Goal: Transaction & Acquisition: Purchase product/service

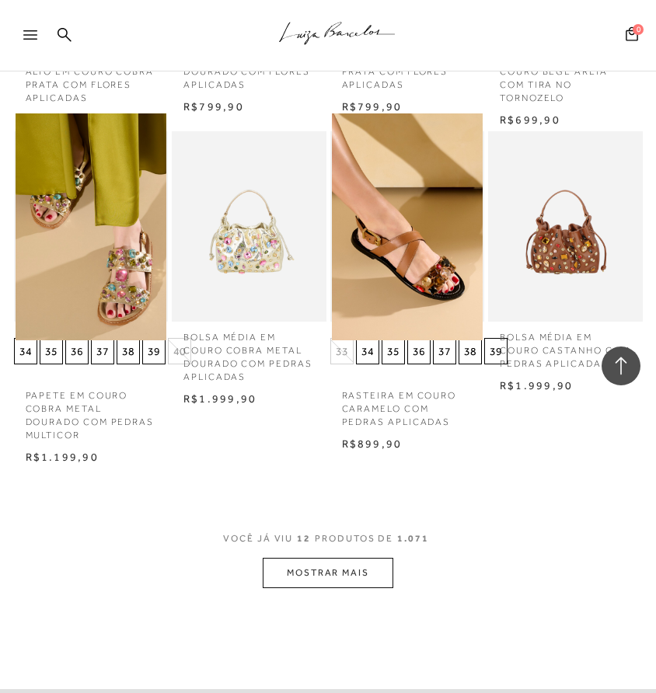
scroll to position [847, 0]
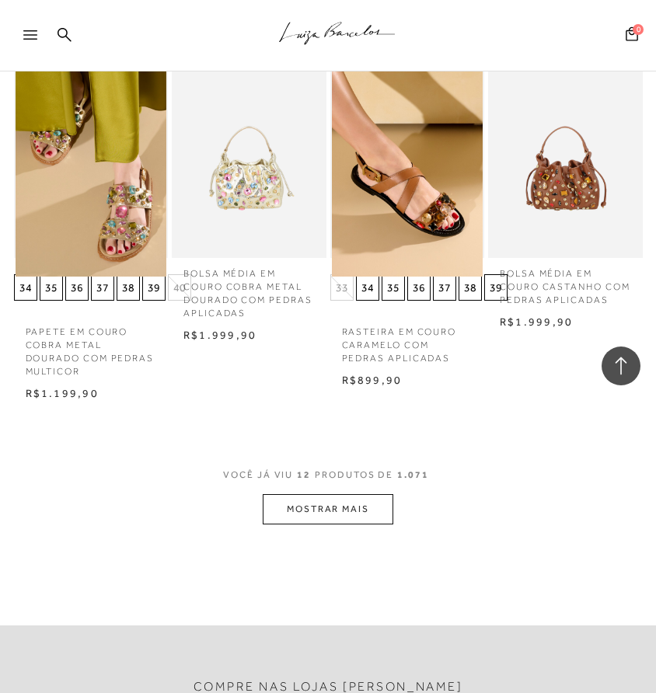
click at [351, 506] on button "MOSTRAR MAIS" at bounding box center [328, 509] width 131 height 30
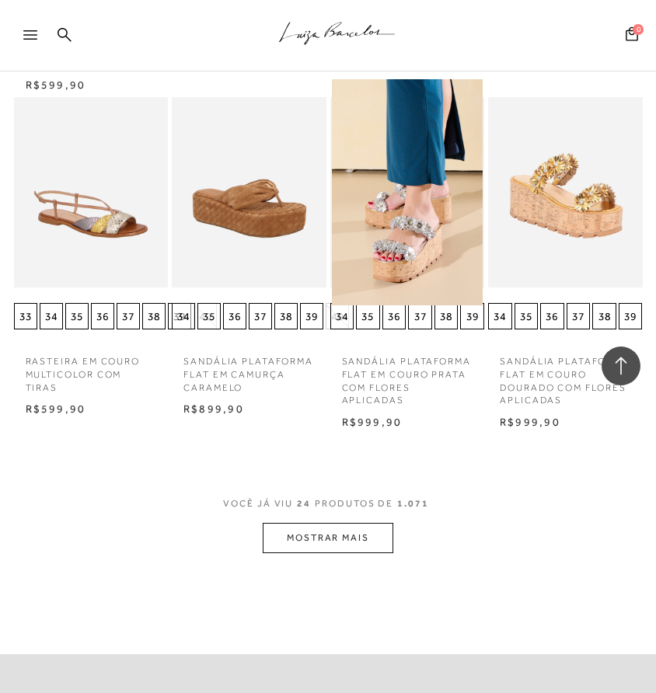
scroll to position [1817, 0]
click at [370, 540] on button "MOSTRAR MAIS" at bounding box center [328, 537] width 131 height 30
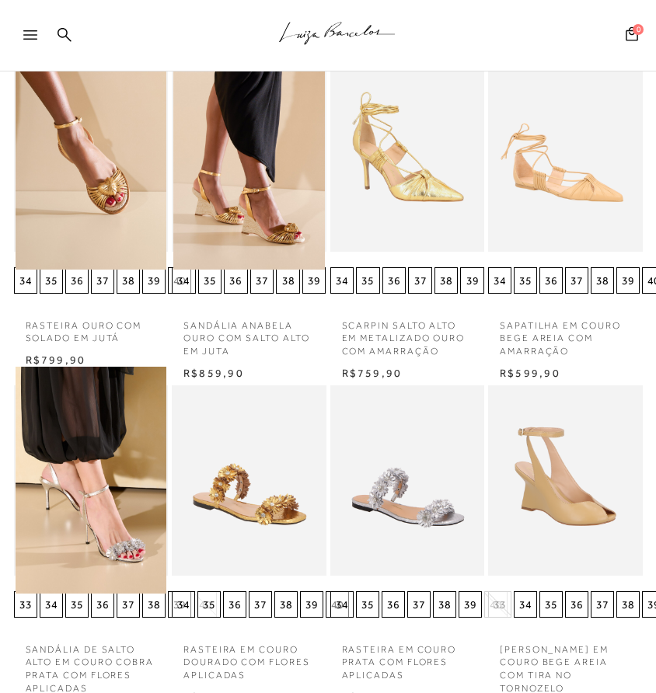
scroll to position [0, 0]
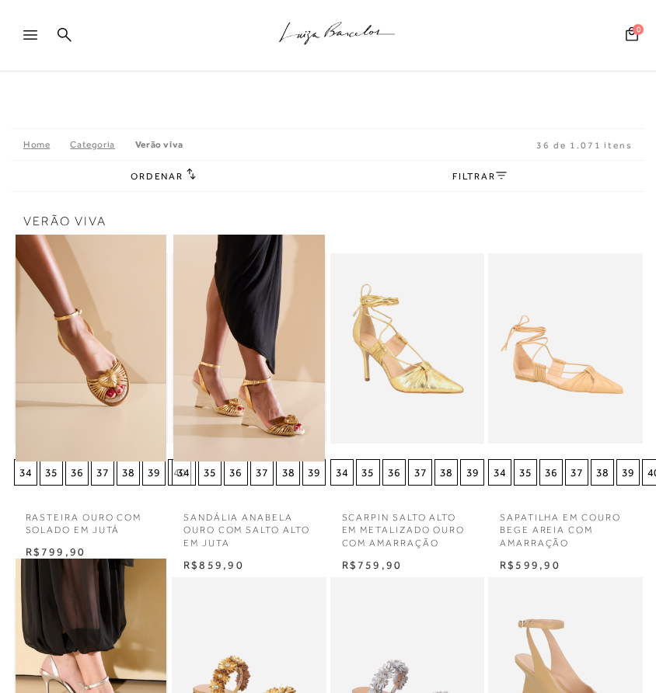
click at [40, 44] on div at bounding box center [37, 39] width 28 height 23
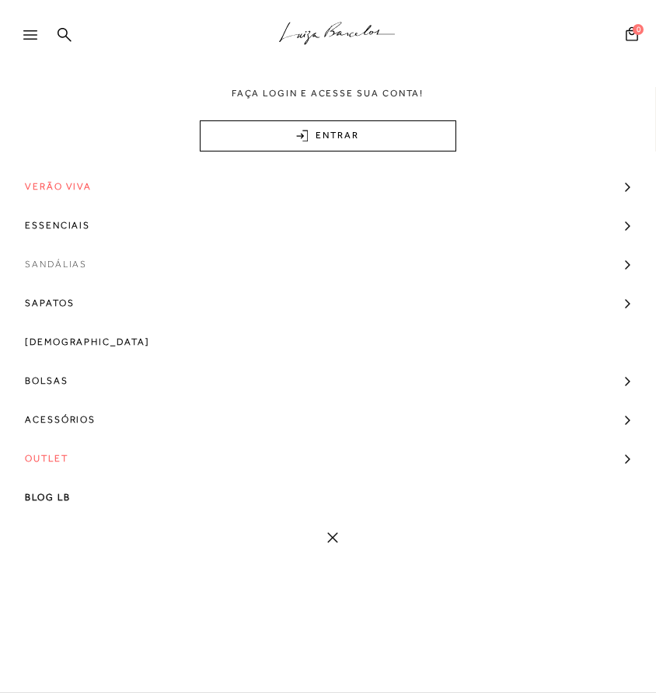
click at [57, 260] on span "Sandálias" at bounding box center [56, 264] width 62 height 39
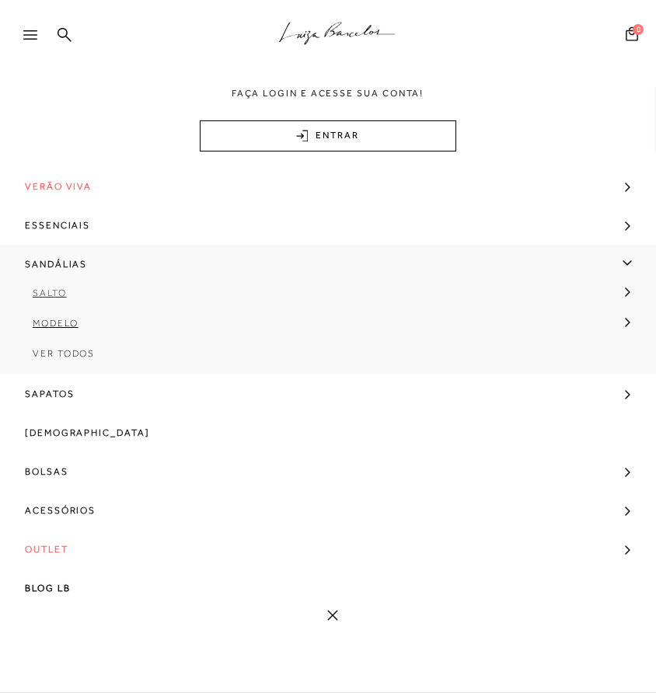
click at [54, 290] on span "Salto" at bounding box center [50, 293] width 34 height 11
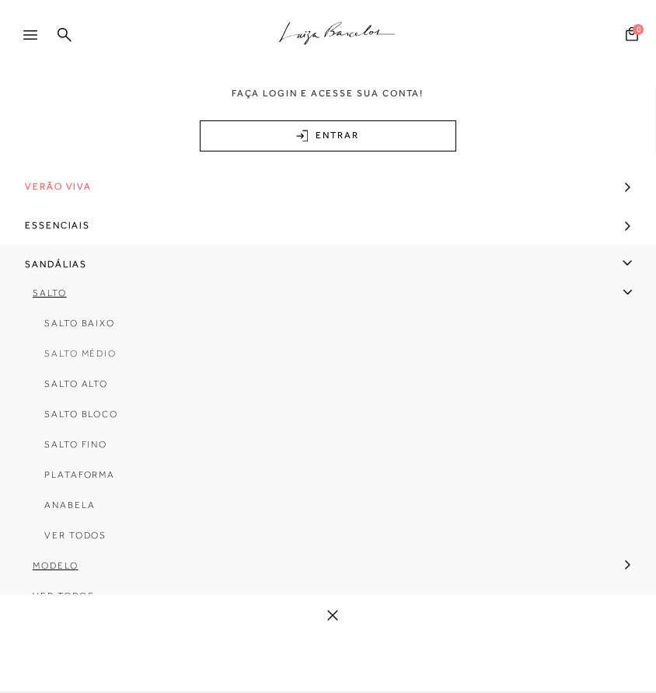
click at [61, 348] on span "Salto Médio" at bounding box center [80, 353] width 72 height 11
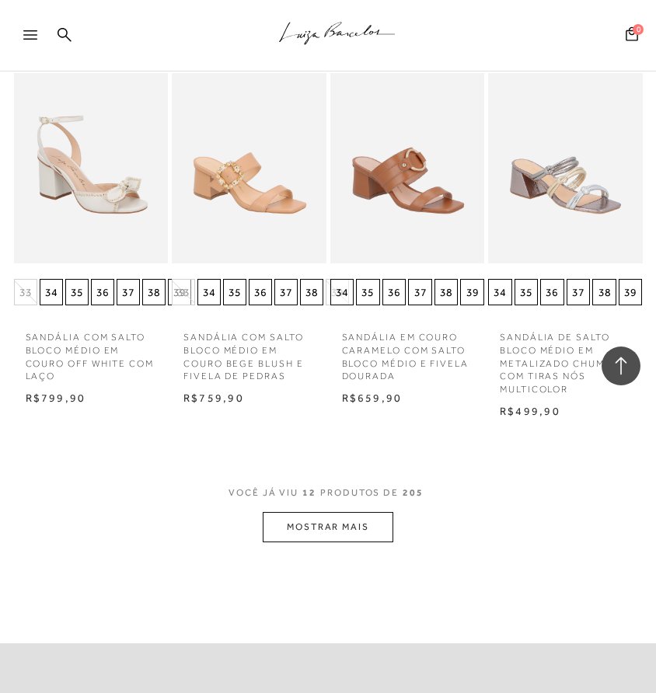
scroll to position [868, 0]
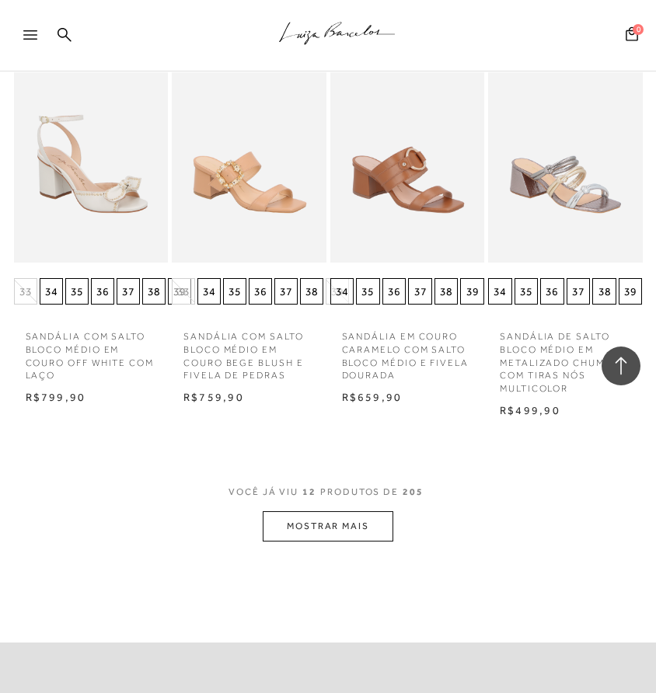
click at [348, 527] on button "MOSTRAR MAIS" at bounding box center [328, 527] width 131 height 30
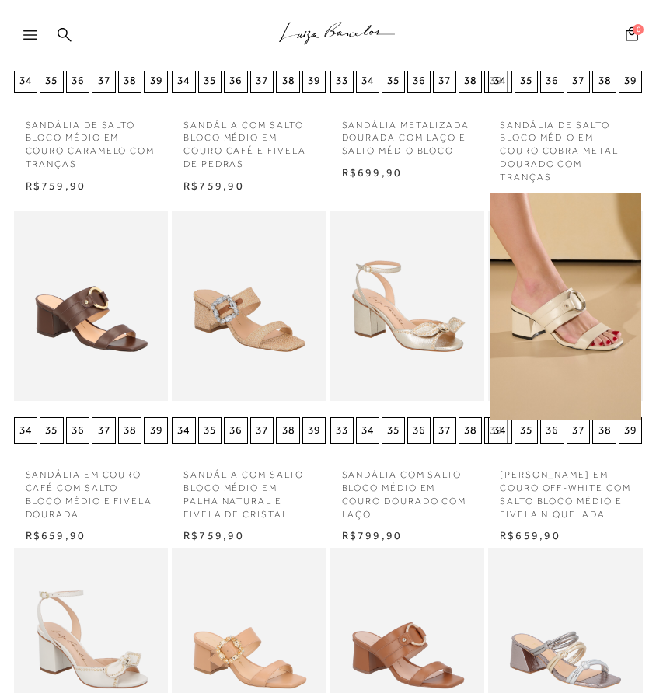
scroll to position [0, 0]
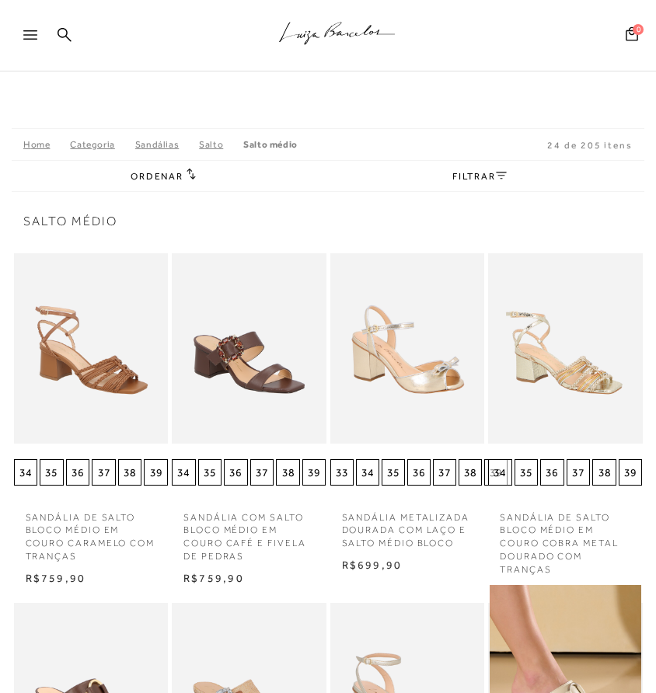
click at [480, 179] on link "FILTRAR" at bounding box center [479, 176] width 54 height 11
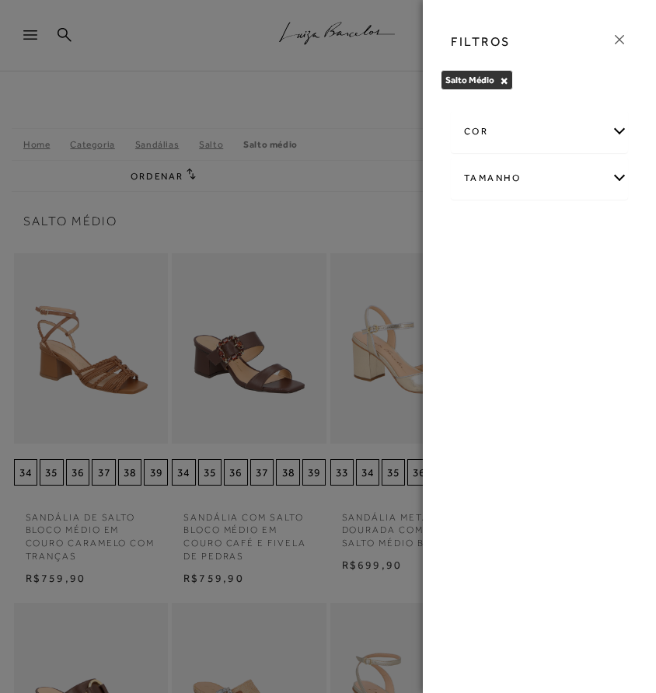
click at [624, 129] on div "cor" at bounding box center [540, 131] width 176 height 41
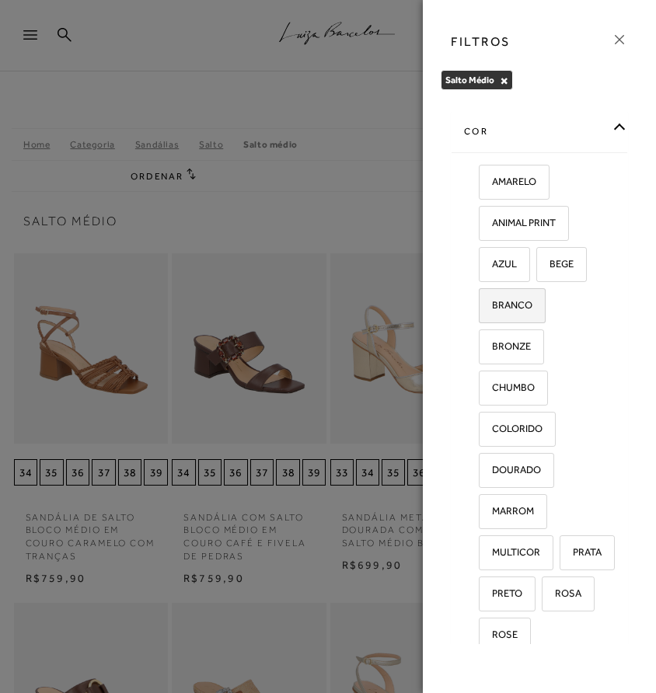
click at [522, 300] on span "BRANCO" at bounding box center [506, 305] width 52 height 12
click at [492, 300] on input "BRANCO" at bounding box center [485, 308] width 16 height 16
checkbox input "true"
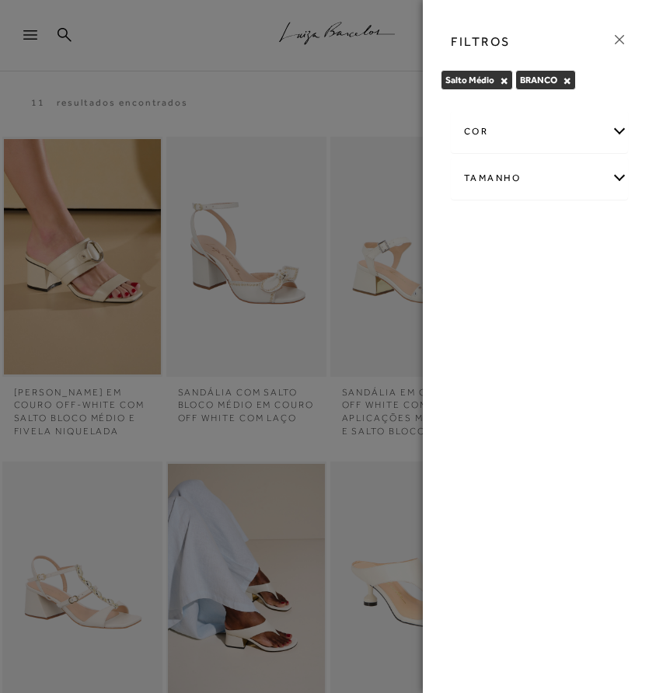
click at [622, 41] on icon at bounding box center [619, 39] width 9 height 9
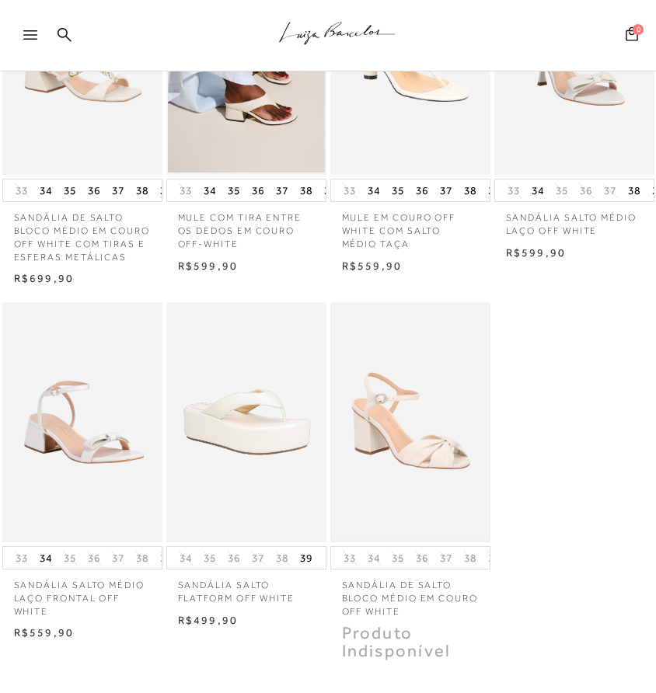
scroll to position [578, 0]
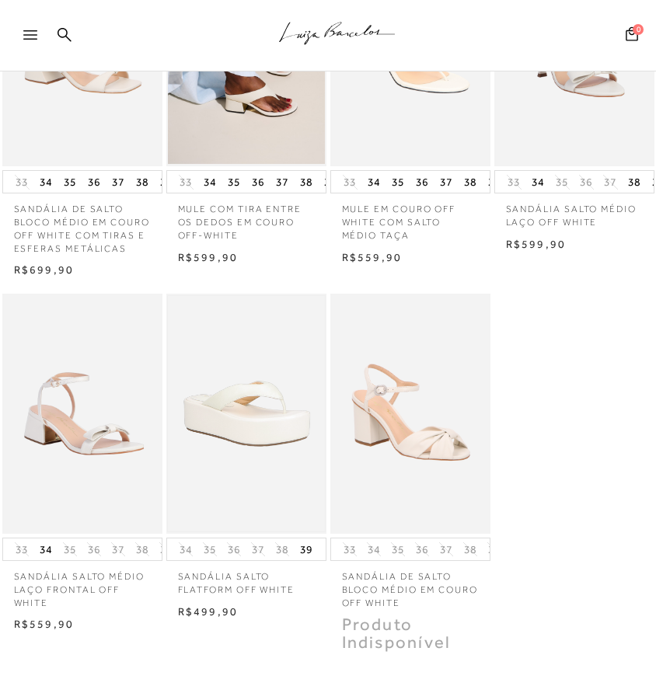
click at [236, 443] on img at bounding box center [246, 414] width 157 height 236
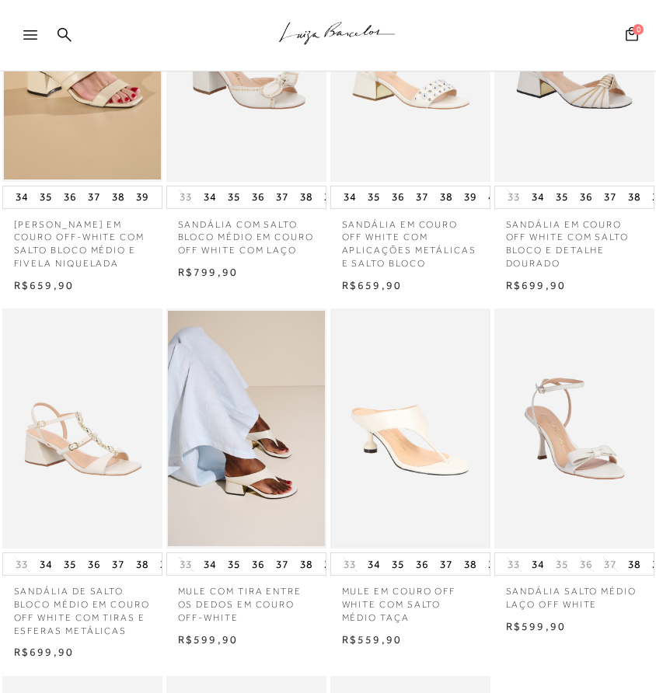
click at [366, 465] on img at bounding box center [410, 429] width 157 height 236
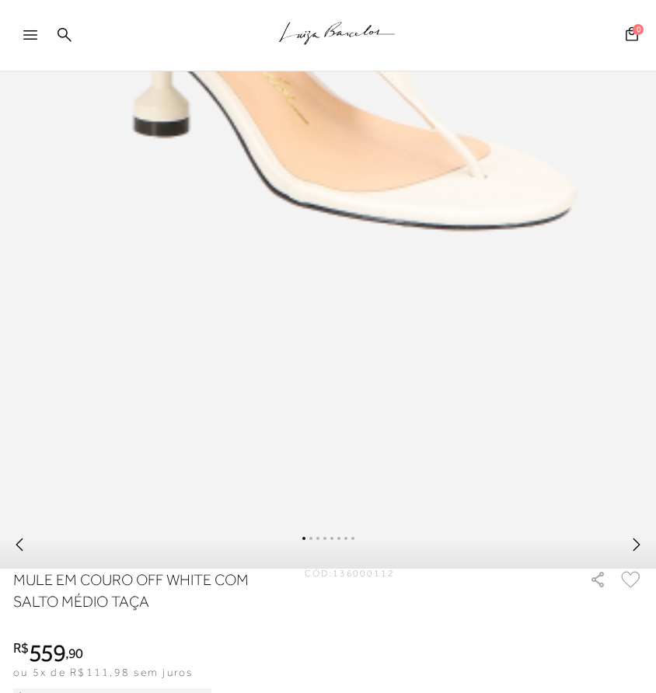
scroll to position [490, 0]
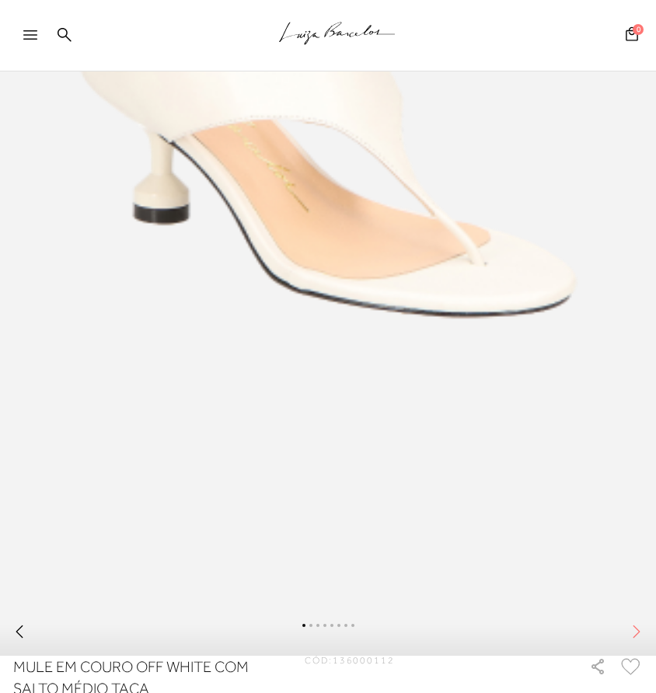
click at [631, 627] on icon at bounding box center [637, 632] width 16 height 16
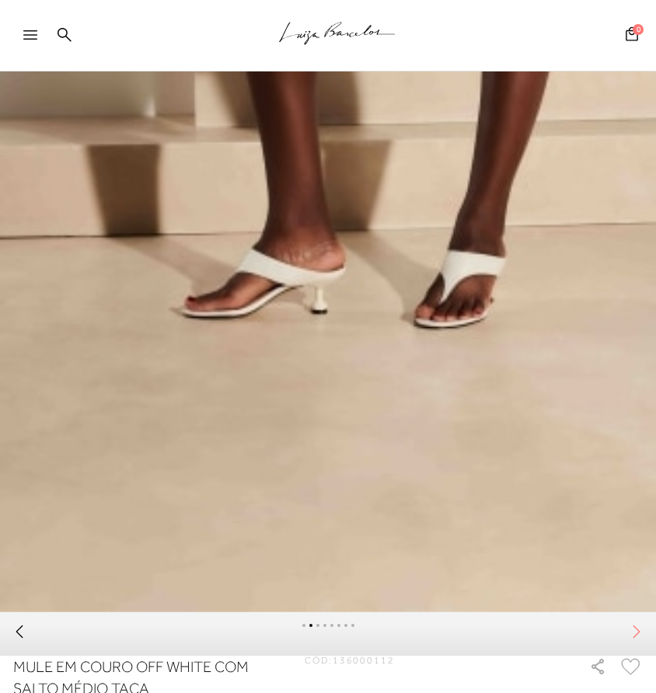
click at [631, 627] on icon at bounding box center [637, 632] width 16 height 16
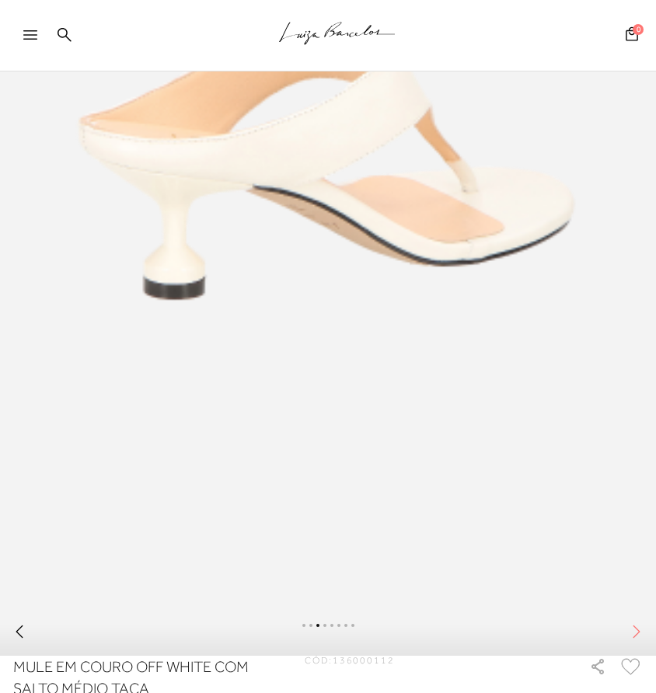
click at [631, 627] on icon at bounding box center [637, 632] width 16 height 16
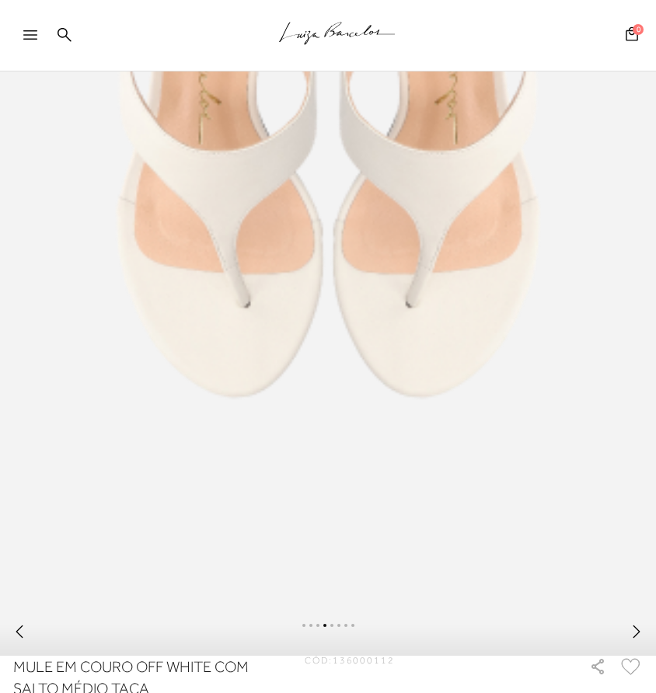
click at [23, 30] on div at bounding box center [25, 35] width 51 height 31
click at [28, 37] on icon at bounding box center [30, 34] width 14 height 9
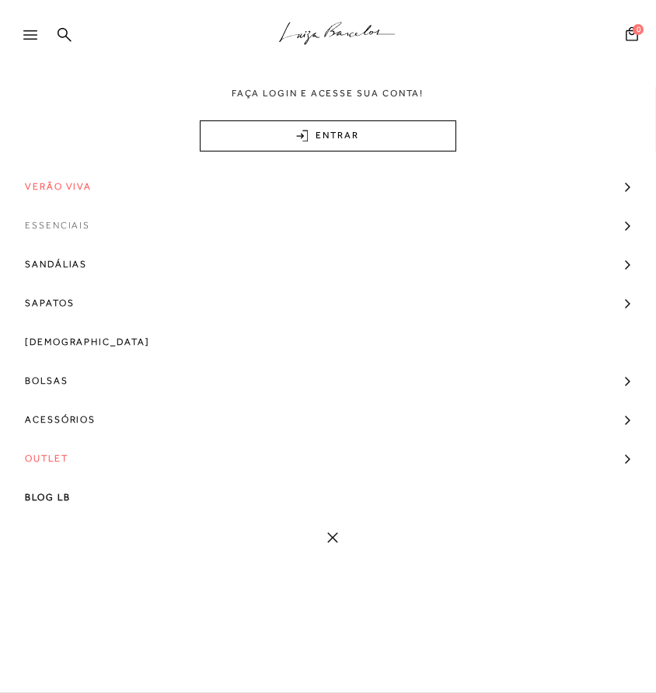
click at [48, 227] on span "Essenciais" at bounding box center [57, 225] width 65 height 39
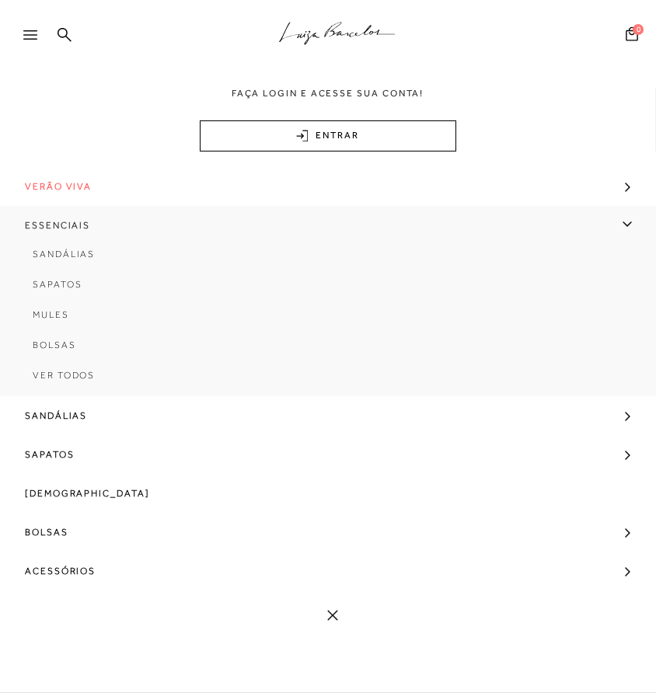
click at [49, 226] on span "Essenciais" at bounding box center [57, 225] width 65 height 39
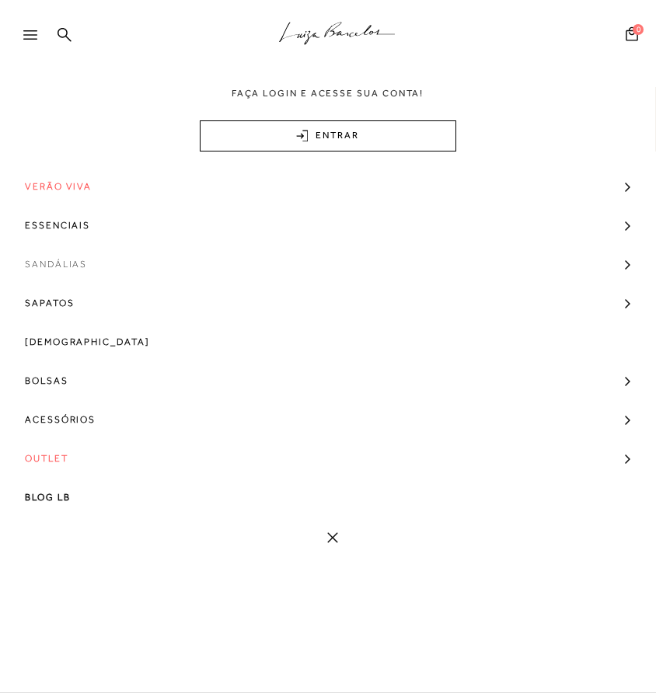
click at [47, 267] on span "Sandálias" at bounding box center [56, 264] width 62 height 39
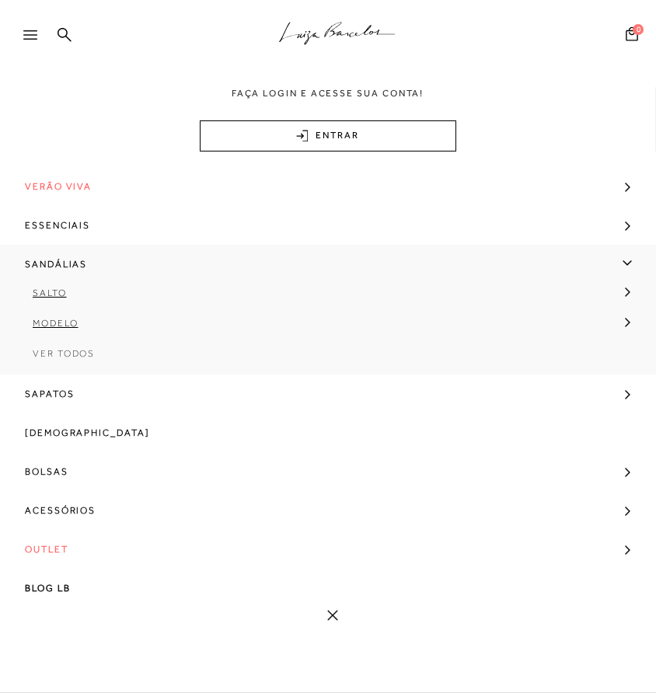
click at [48, 358] on span "Ver Todos" at bounding box center [64, 353] width 62 height 11
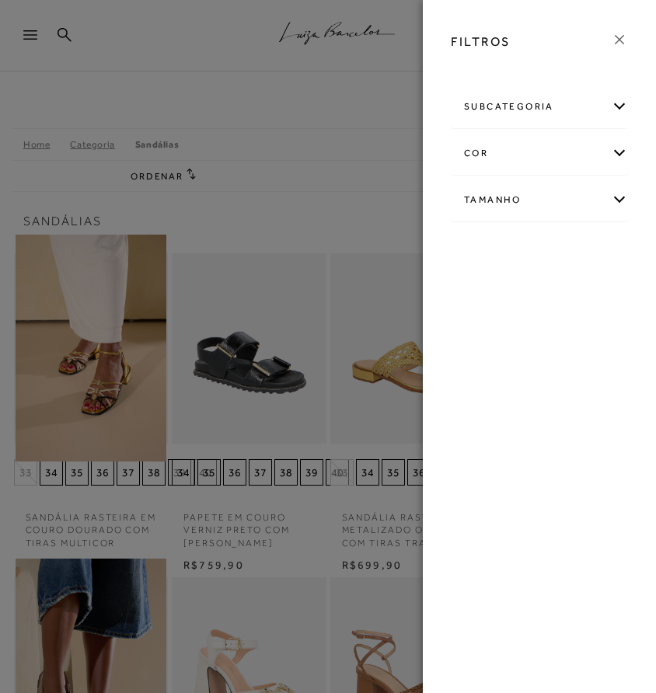
click at [619, 156] on div "cor" at bounding box center [540, 153] width 176 height 41
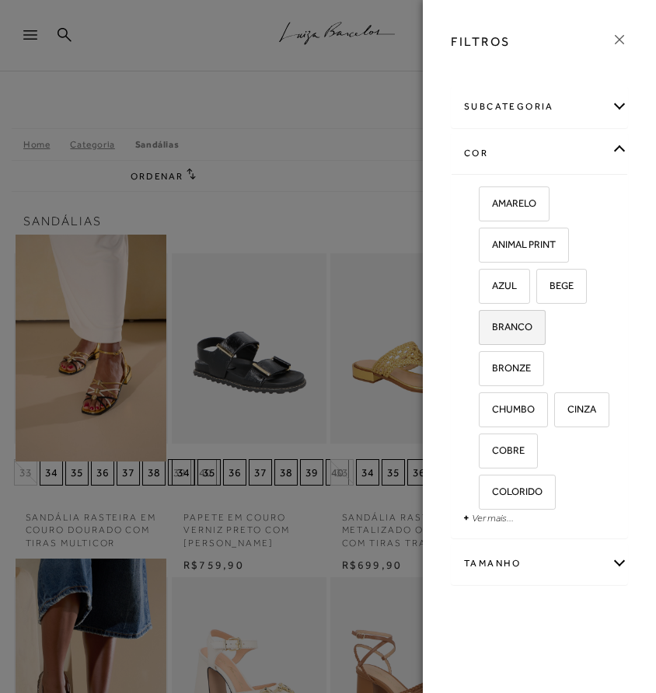
click at [531, 323] on span "BRANCO" at bounding box center [506, 327] width 52 height 12
click at [492, 323] on input "BRANCO" at bounding box center [485, 330] width 16 height 16
checkbox input "true"
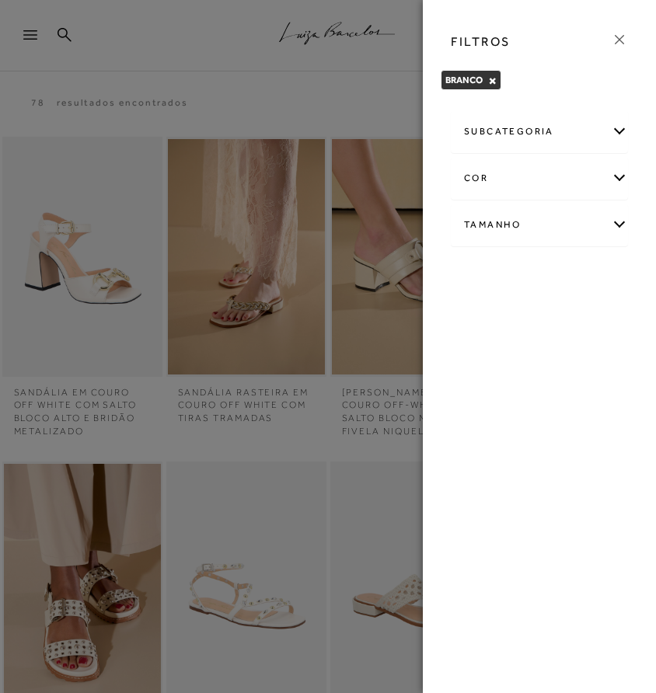
click at [618, 45] on icon at bounding box center [619, 39] width 17 height 17
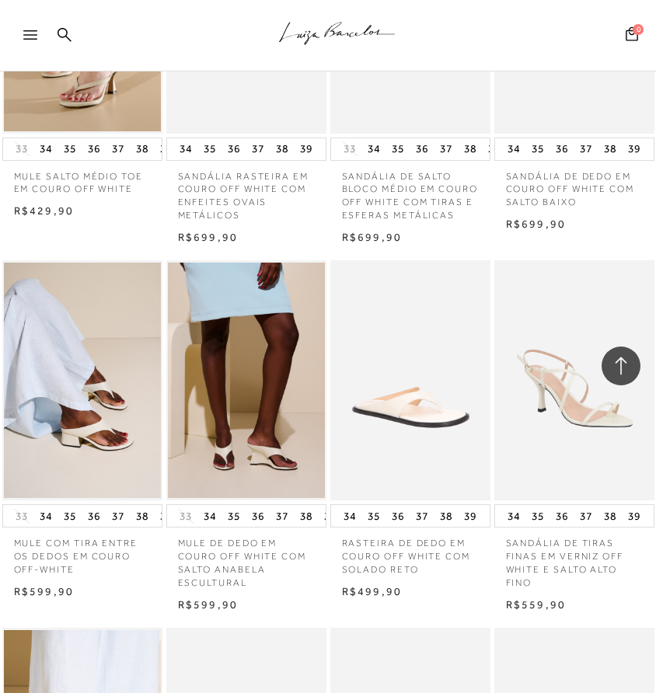
scroll to position [1709, 0]
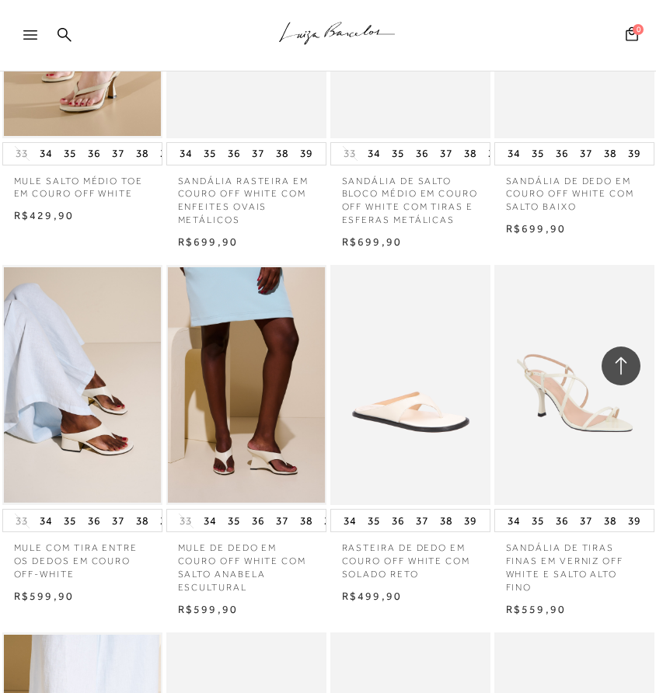
click at [235, 443] on img at bounding box center [246, 385] width 157 height 236
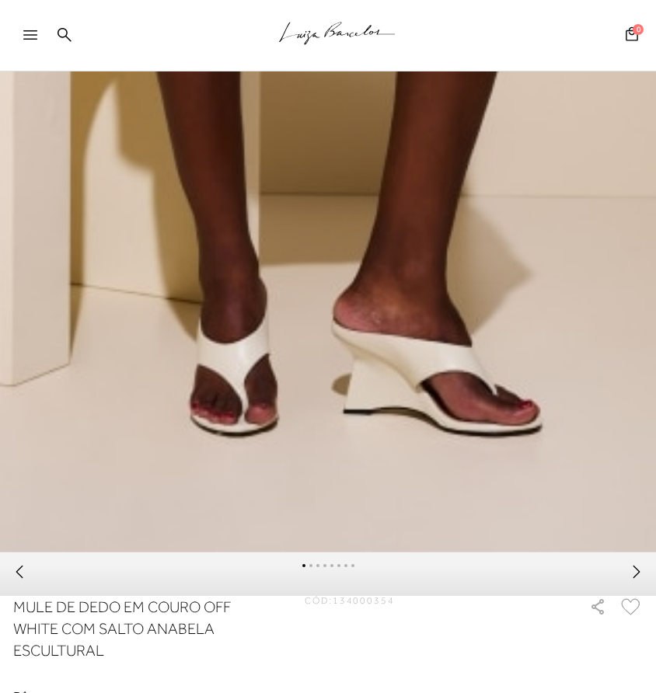
scroll to position [564, 0]
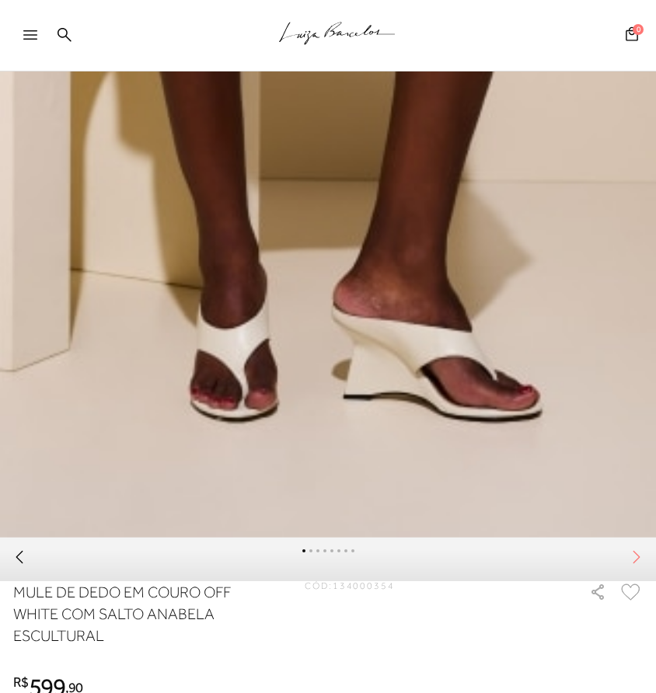
click at [642, 554] on icon at bounding box center [637, 558] width 16 height 16
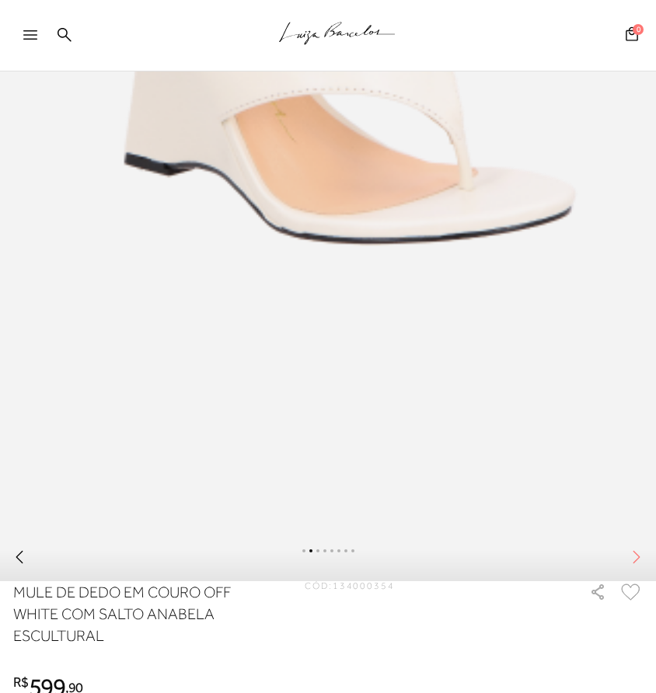
click at [642, 554] on icon at bounding box center [637, 558] width 16 height 16
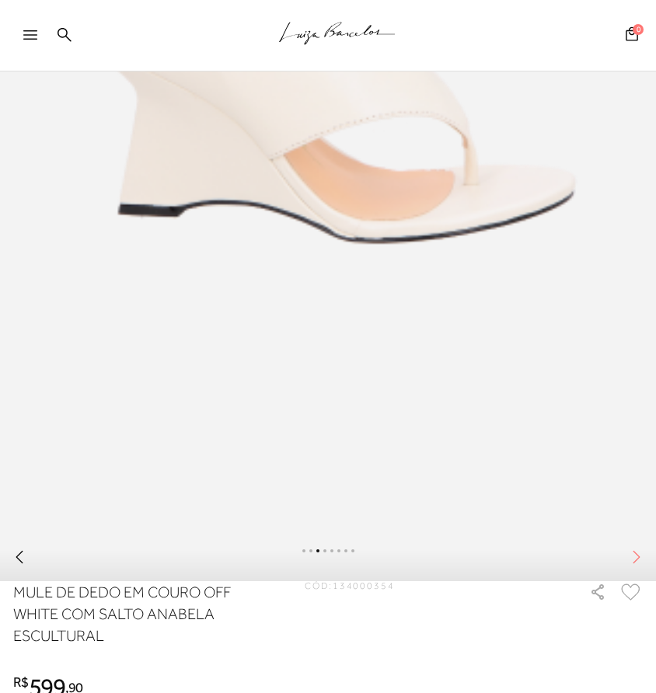
click at [642, 554] on icon at bounding box center [637, 558] width 16 height 16
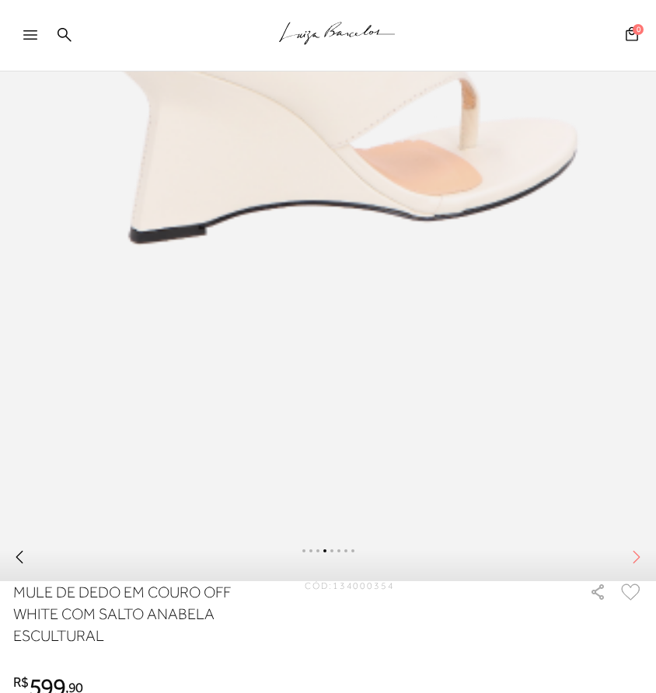
click at [642, 554] on icon at bounding box center [637, 558] width 16 height 16
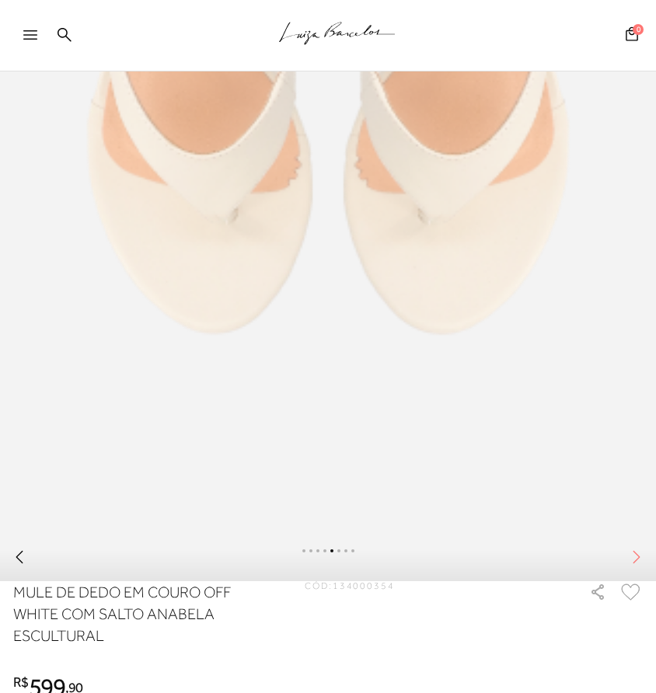
click at [642, 555] on icon at bounding box center [637, 558] width 16 height 16
